Goal: Navigation & Orientation: Find specific page/section

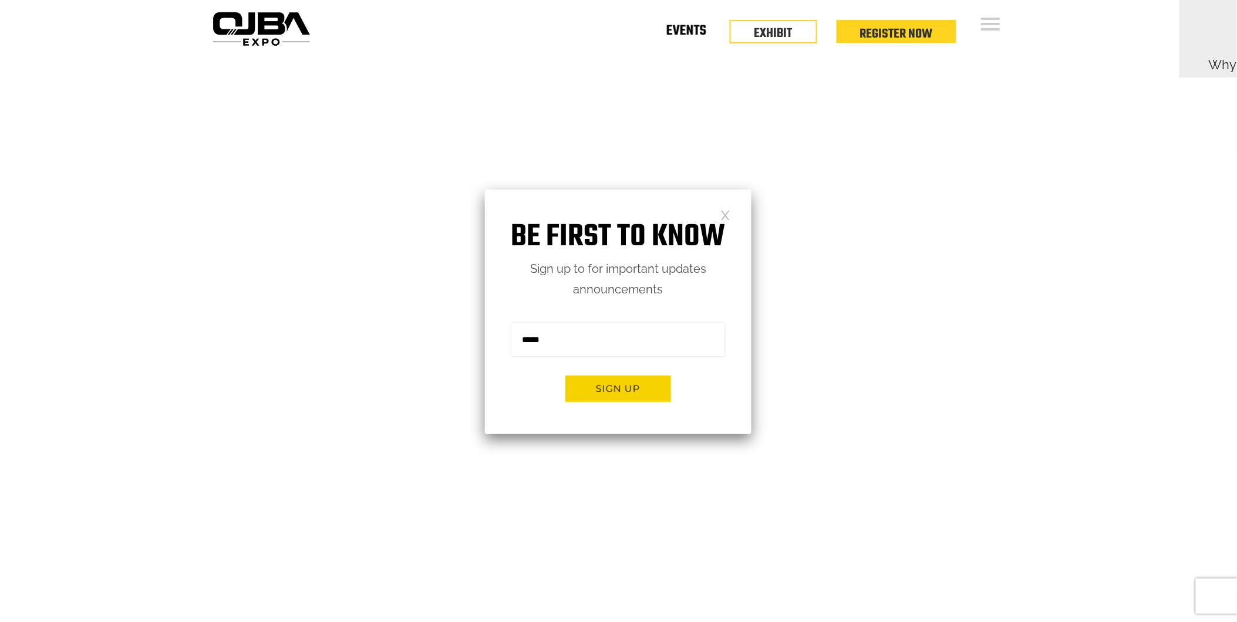
click at [695, 32] on link "Events" at bounding box center [686, 33] width 40 height 4
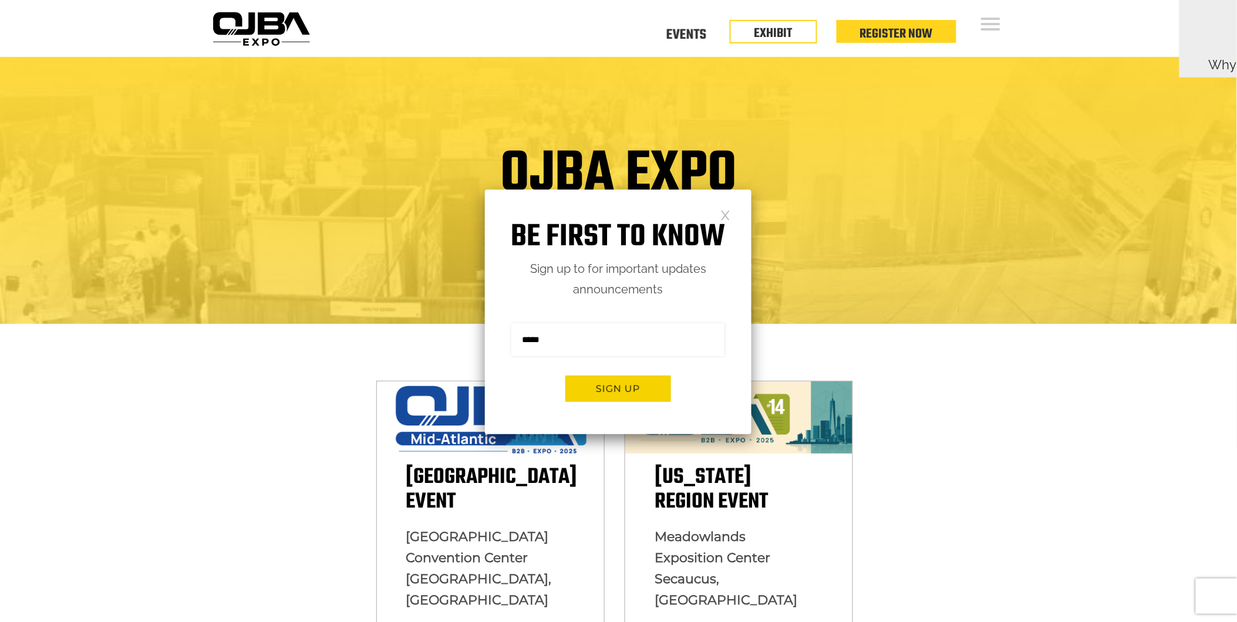
click at [724, 214] on link at bounding box center [725, 215] width 10 height 10
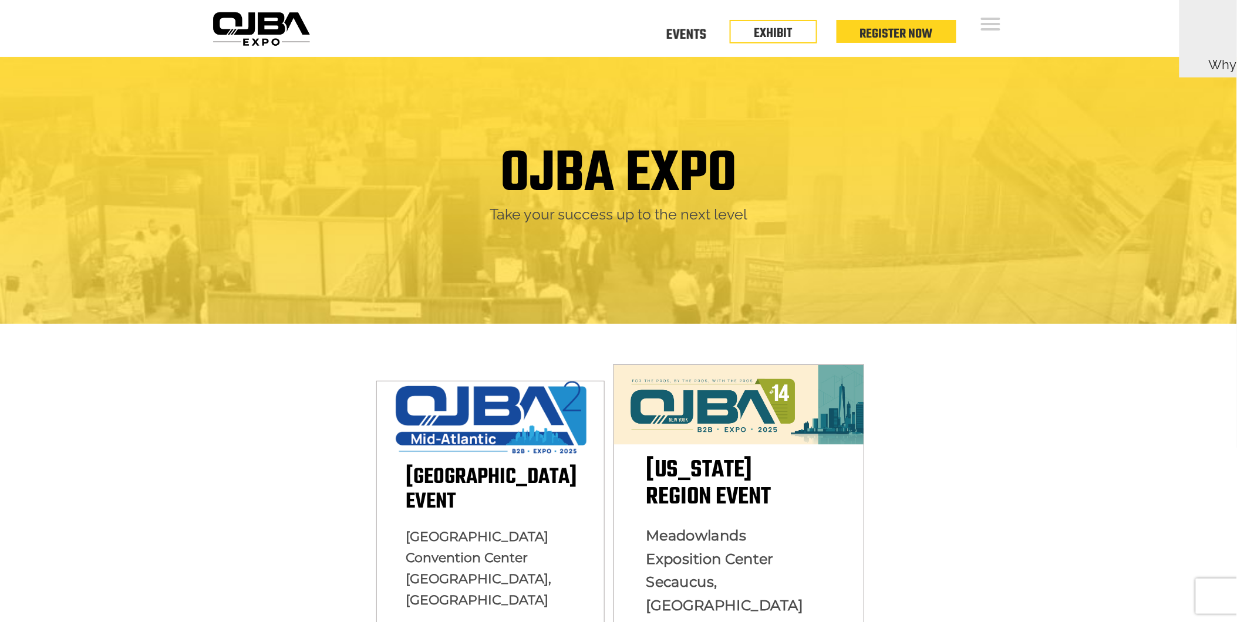
click at [745, 430] on img at bounding box center [739, 405] width 250 height 80
